Goal: Task Accomplishment & Management: Use online tool/utility

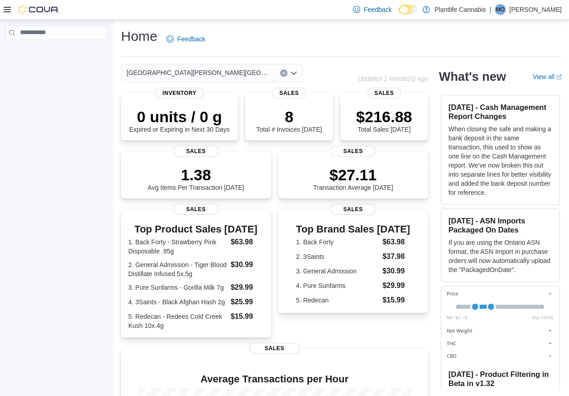
click at [12, 11] on div at bounding box center [31, 9] width 55 height 9
click at [7, 10] on icon at bounding box center [7, 9] width 7 height 5
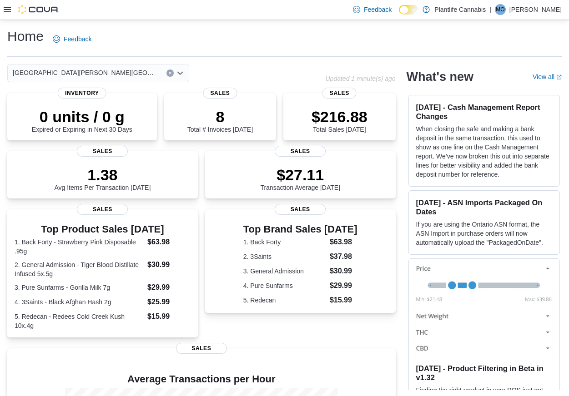
click at [6, 15] on div at bounding box center [31, 10] width 55 height 20
click at [8, 11] on icon at bounding box center [7, 9] width 7 height 7
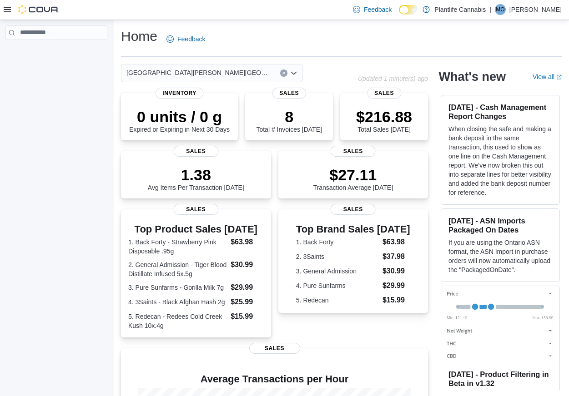
click at [8, 12] on icon at bounding box center [7, 9] width 7 height 5
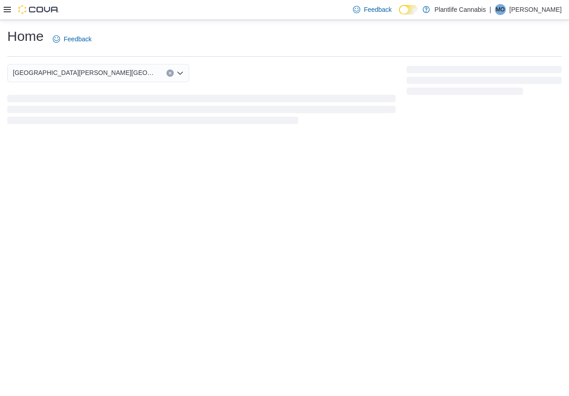
click at [10, 7] on icon at bounding box center [7, 9] width 7 height 7
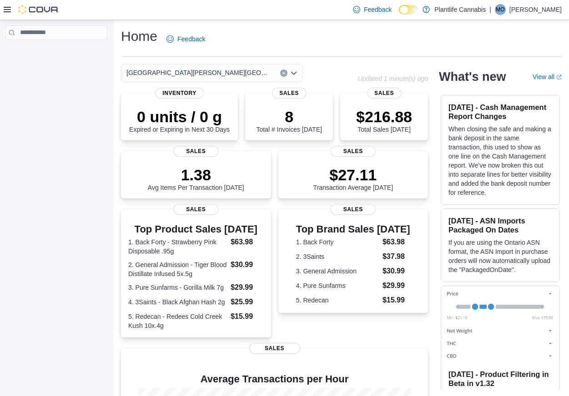
click at [9, 8] on icon at bounding box center [7, 9] width 7 height 7
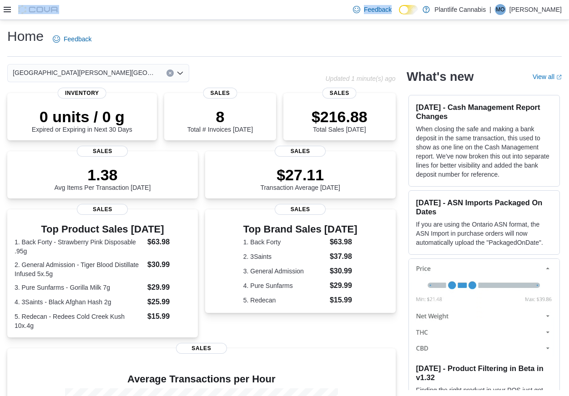
click at [9, 8] on icon at bounding box center [7, 9] width 7 height 7
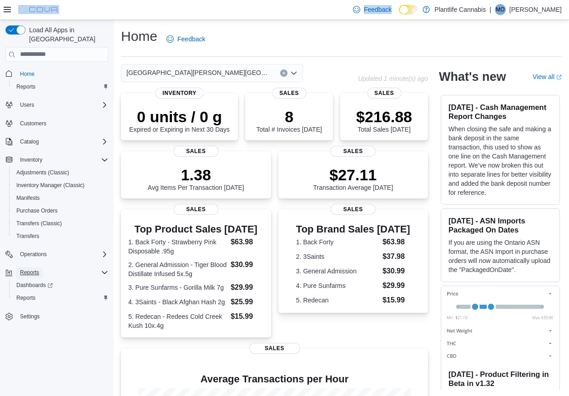
click at [30, 269] on span "Reports" at bounding box center [29, 272] width 19 height 7
click at [33, 269] on span "Reports" at bounding box center [29, 272] width 19 height 7
click at [37, 293] on link "Reports" at bounding box center [26, 298] width 26 height 11
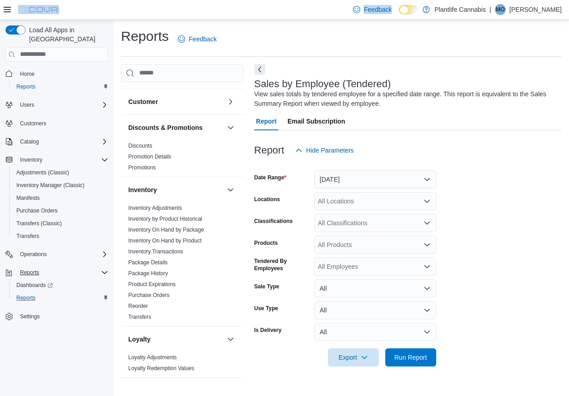
scroll to position [21, 0]
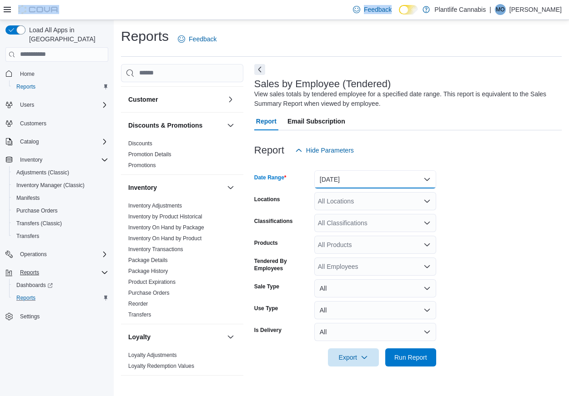
click at [374, 183] on button "[DATE]" at bounding box center [375, 180] width 122 height 18
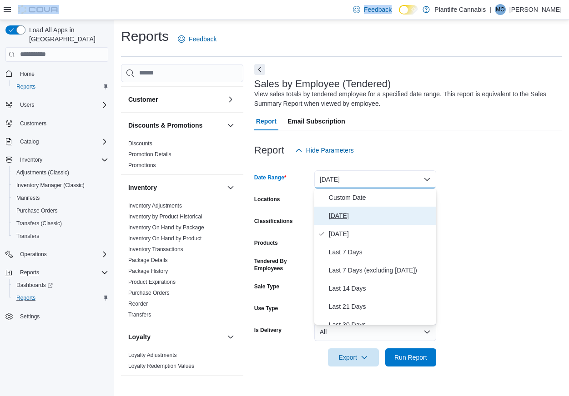
click at [362, 213] on span "[DATE]" at bounding box center [381, 216] width 104 height 11
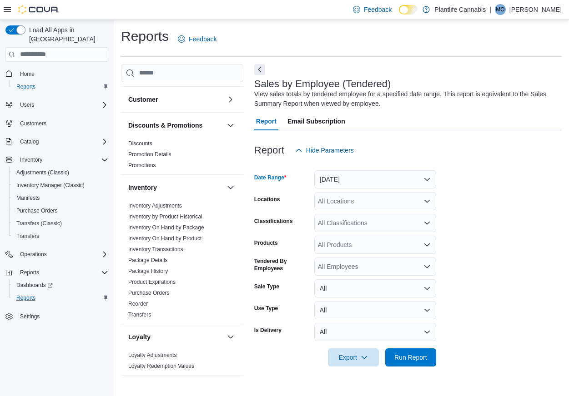
click at [362, 210] on div "All Locations" at bounding box center [375, 201] width 122 height 18
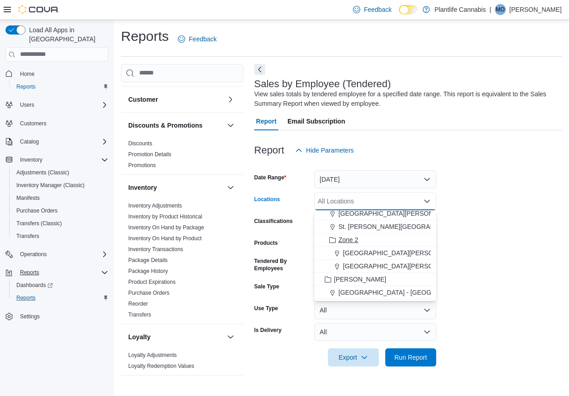
scroll to position [119, 0]
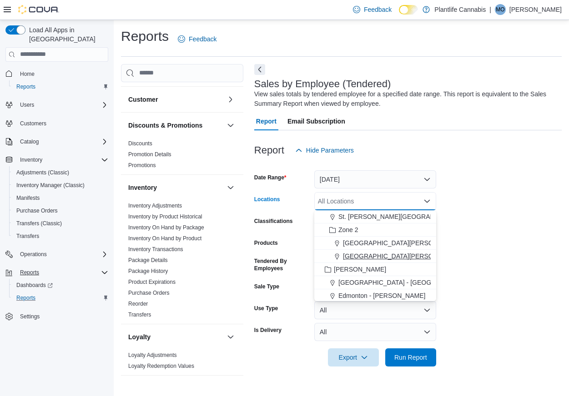
click at [410, 261] on span "[GEOGRAPHIC_DATA][PERSON_NAME][GEOGRAPHIC_DATA]" at bounding box center [435, 256] width 185 height 9
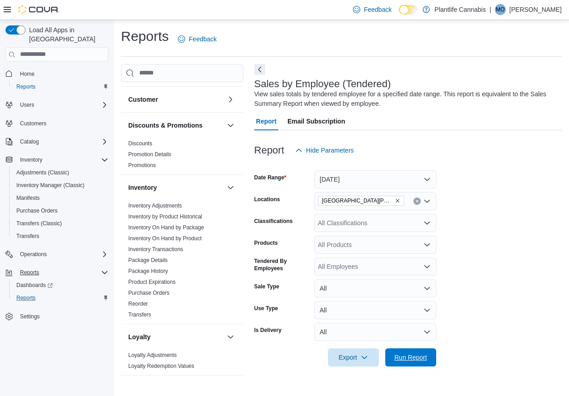
drag, startPoint x: 414, startPoint y: 353, endPoint x: 421, endPoint y: 347, distance: 9.0
click at [414, 353] on span "Run Report" at bounding box center [410, 357] width 33 height 9
